Goal: Information Seeking & Learning: Learn about a topic

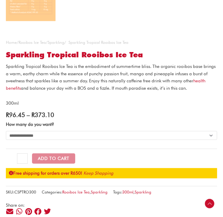
scroll to position [351, 0]
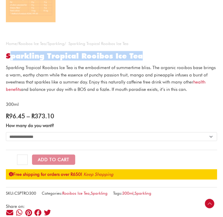
drag, startPoint x: 12, startPoint y: 57, endPoint x: 160, endPoint y: 57, distance: 148.5
click at [160, 57] on h1 "Sparkling Tropical Rooibos Ice Tea" at bounding box center [111, 55] width 211 height 9
click at [167, 57] on h1 "Sparkling Tropical Rooibos Ice Tea" at bounding box center [111, 55] width 211 height 9
click at [13, 60] on h1 "Sparkling Tropical Rooibos Ice Tea" at bounding box center [111, 55] width 211 height 9
drag, startPoint x: 7, startPoint y: 57, endPoint x: 147, endPoint y: 53, distance: 140.3
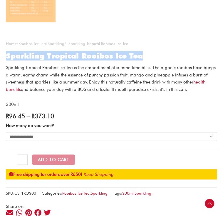
click at [147, 53] on h1 "Sparkling Tropical Rooibos Ice Tea" at bounding box center [111, 55] width 211 height 9
copy h1 "Sparkling Tropical Rooibos Ice Tea"
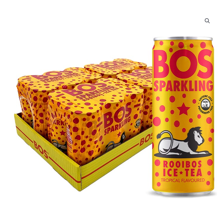
scroll to position [0, 0]
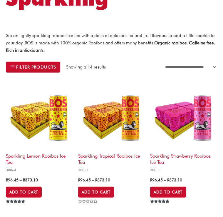
scroll to position [176, 0]
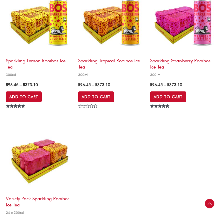
click at [40, 34] on img at bounding box center [39, 21] width 66 height 66
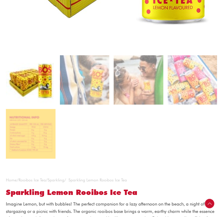
scroll to position [264, 0]
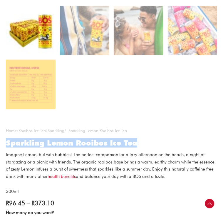
drag, startPoint x: 7, startPoint y: 144, endPoint x: 143, endPoint y: 139, distance: 136.5
click at [143, 141] on h1 "Sparkling Lemon Rooibos Ice Tea" at bounding box center [111, 142] width 211 height 9
copy h1 "Sparkling Lemon Rooibos Ice Tea"
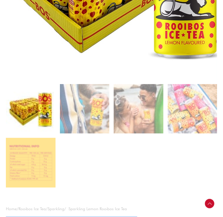
scroll to position [117, 0]
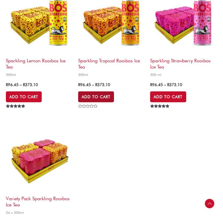
scroll to position [176, 0]
click at [178, 30] on img at bounding box center [183, 21] width 66 height 66
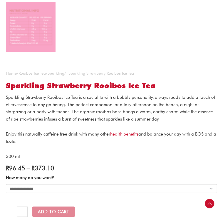
scroll to position [323, 0]
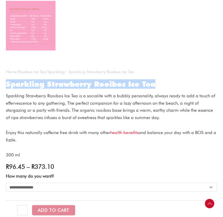
drag, startPoint x: 6, startPoint y: 85, endPoint x: 173, endPoint y: 85, distance: 167.9
click at [173, 85] on div "**********" at bounding box center [111, 211] width 223 height 984
copy h1 "Sparkling Strawberry Rooibos Ice Tea"
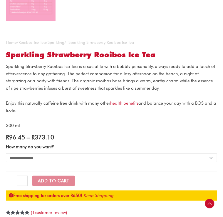
scroll to position [351, 0]
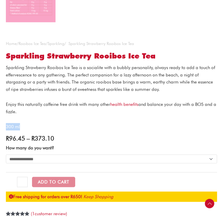
drag, startPoint x: 20, startPoint y: 128, endPoint x: 0, endPoint y: 129, distance: 20.0
click at [0, 129] on div "**********" at bounding box center [111, 182] width 223 height 984
click at [103, 107] on p "Enjoy this naturally caffeine free drink with many other health benefits and ba…" at bounding box center [111, 108] width 211 height 15
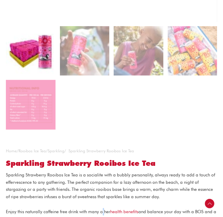
scroll to position [234, 0]
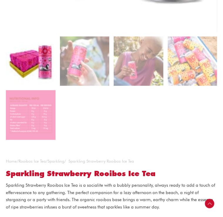
click at [53, 70] on img at bounding box center [31, 61] width 50 height 50
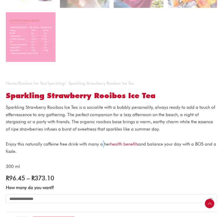
scroll to position [322, 0]
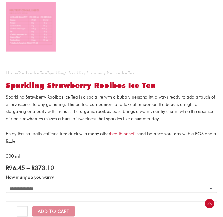
click at [95, 136] on p "Enjoy this naturally caffeine free drink with many other health benefits and ba…" at bounding box center [111, 137] width 211 height 15
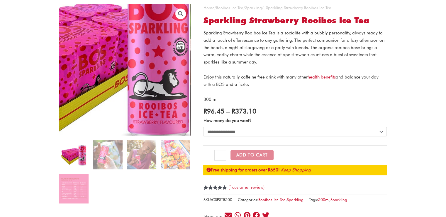
scroll to position [117, 0]
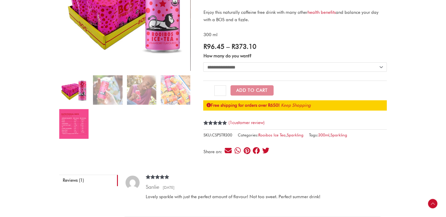
click at [79, 130] on img at bounding box center [73, 123] width 29 height 29
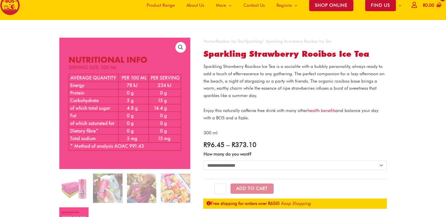
scroll to position [29, 0]
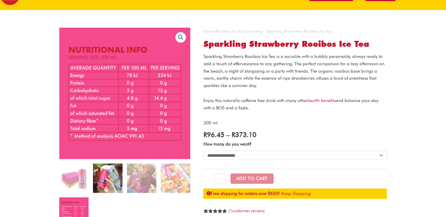
click at [121, 183] on img at bounding box center [107, 177] width 29 height 29
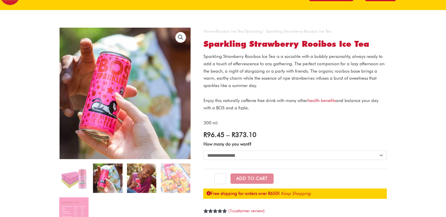
click at [152, 180] on img at bounding box center [141, 177] width 29 height 29
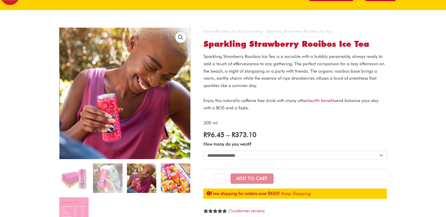
click at [172, 178] on img at bounding box center [175, 177] width 29 height 29
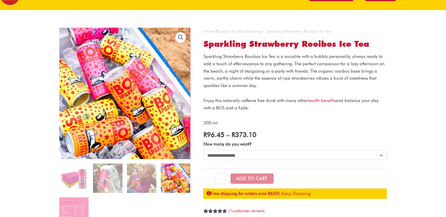
click at [222, 80] on p "Sparkling Strawberry Rooibos Ice Tea is a socialite with a bubbly personality, …" at bounding box center [295, 71] width 184 height 36
drag, startPoint x: 407, startPoint y: 66, endPoint x: 416, endPoint y: 62, distance: 9.1
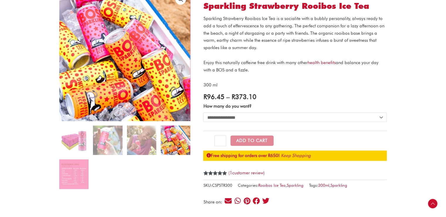
scroll to position [0, 0]
